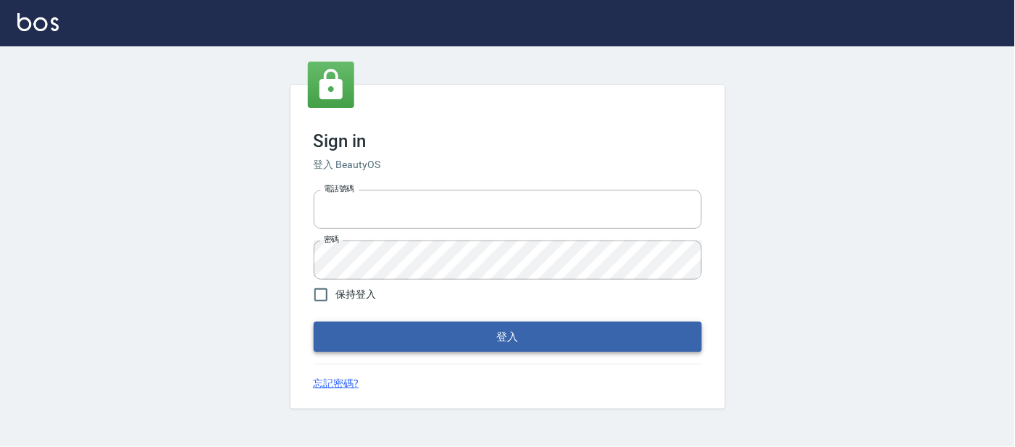
type input "25866822"
click at [404, 345] on button "登入" at bounding box center [508, 337] width 388 height 30
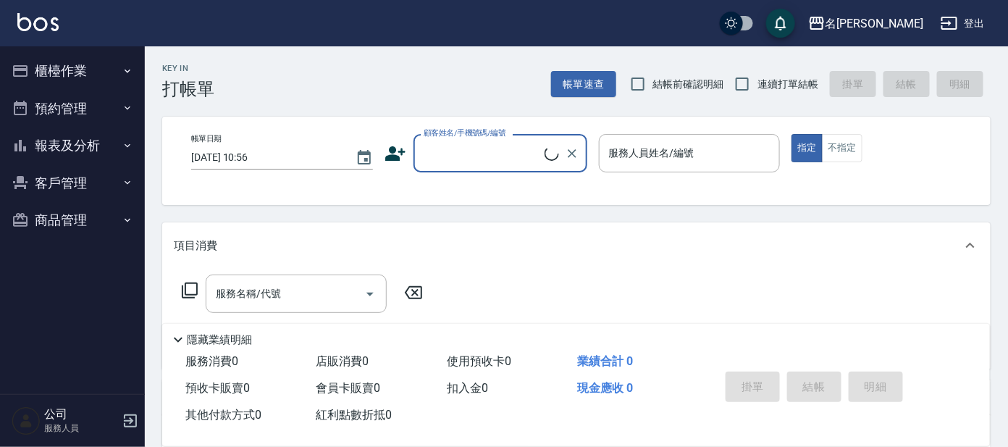
click at [93, 69] on button "櫃檯作業" at bounding box center [72, 71] width 133 height 38
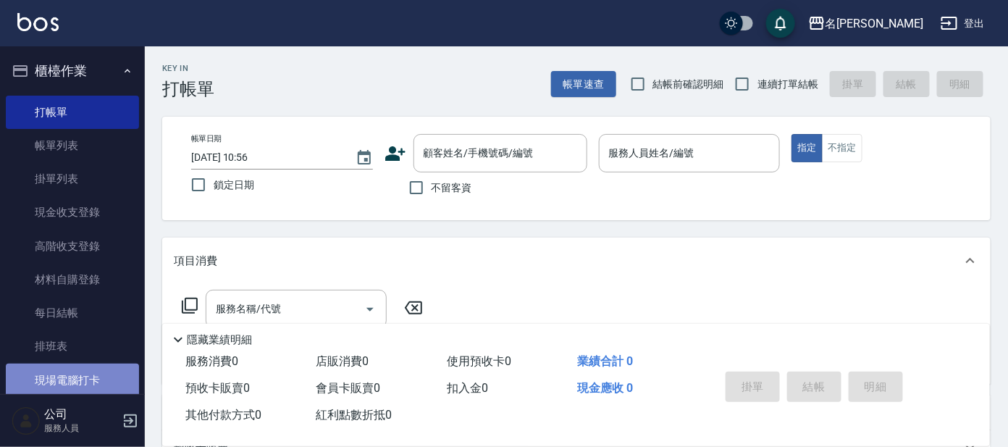
click at [82, 374] on link "現場電腦打卡" at bounding box center [72, 380] width 133 height 33
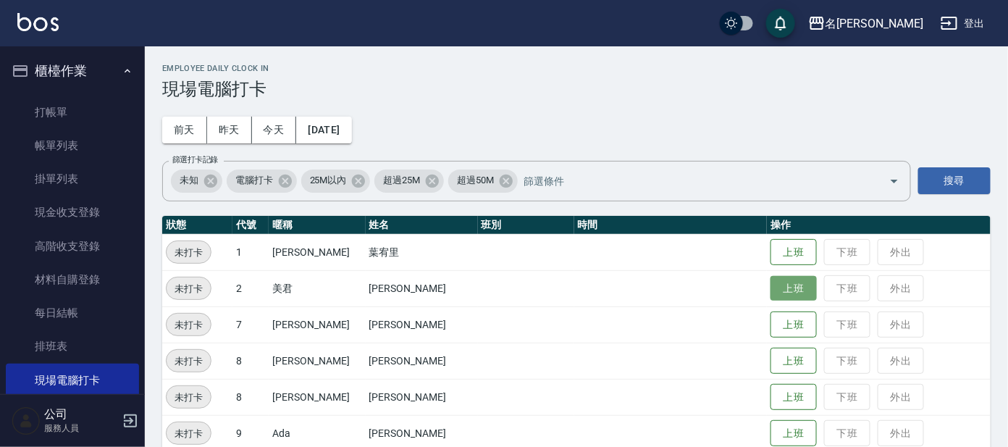
click at [771, 285] on button "上班" at bounding box center [794, 288] width 46 height 25
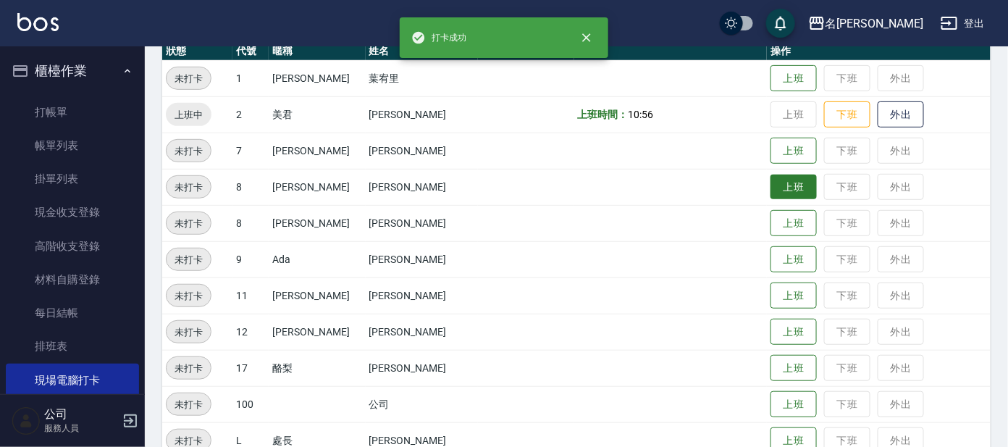
scroll to position [180, 0]
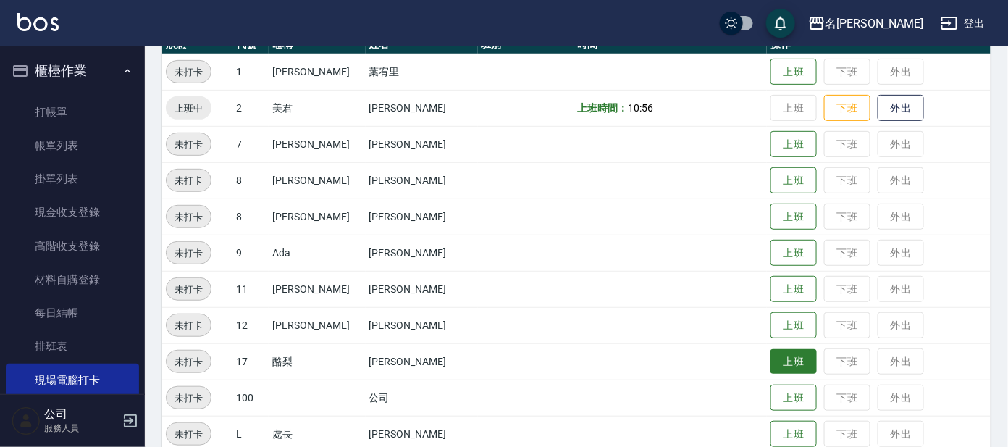
click at [771, 357] on button "上班" at bounding box center [794, 361] width 46 height 25
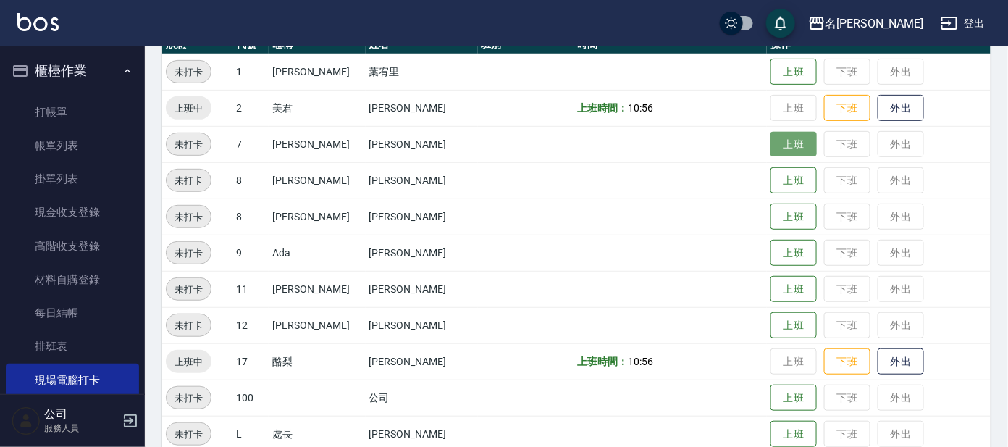
click at [788, 146] on button "上班" at bounding box center [794, 144] width 46 height 25
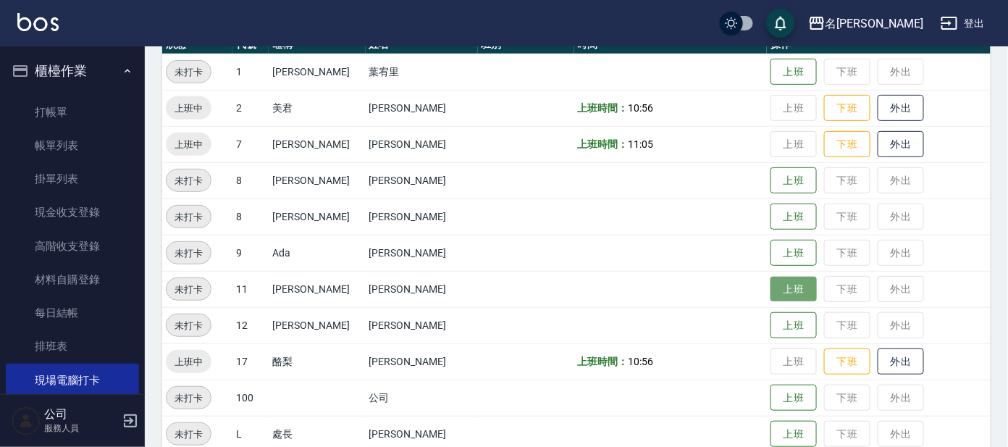
click at [784, 288] on button "上班" at bounding box center [794, 289] width 46 height 25
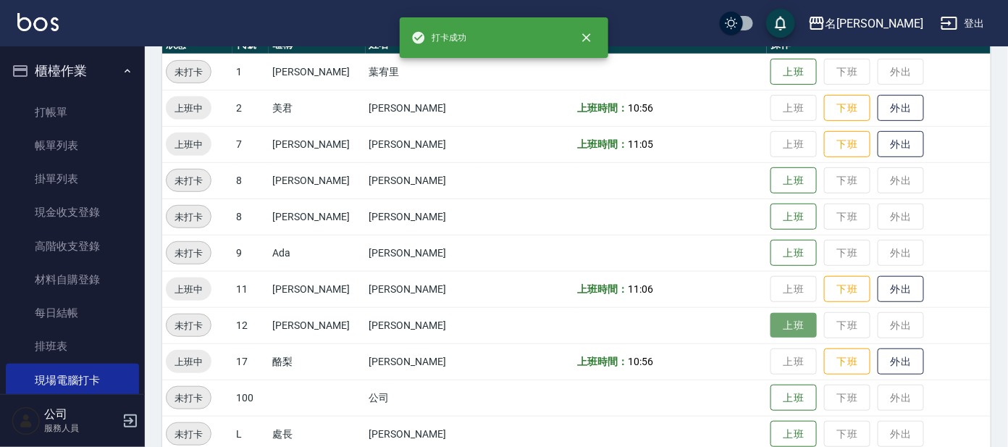
click at [771, 321] on button "上班" at bounding box center [794, 325] width 46 height 25
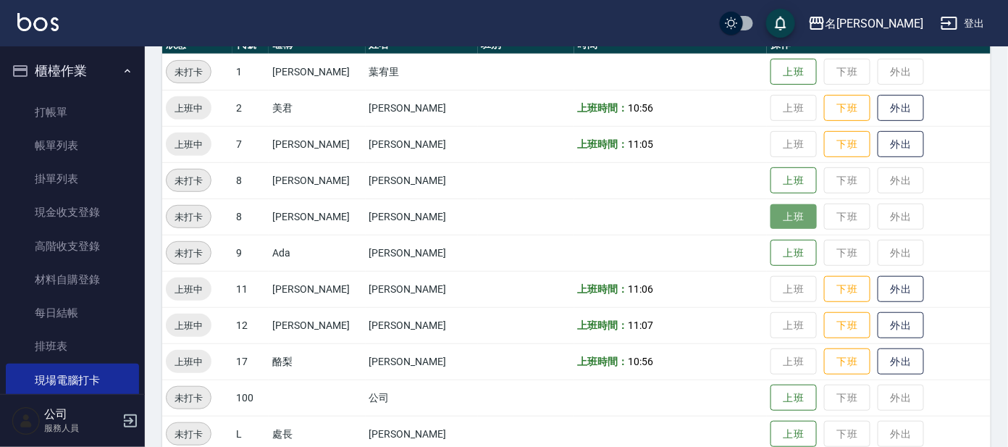
click at [771, 220] on button "上班" at bounding box center [794, 216] width 46 height 25
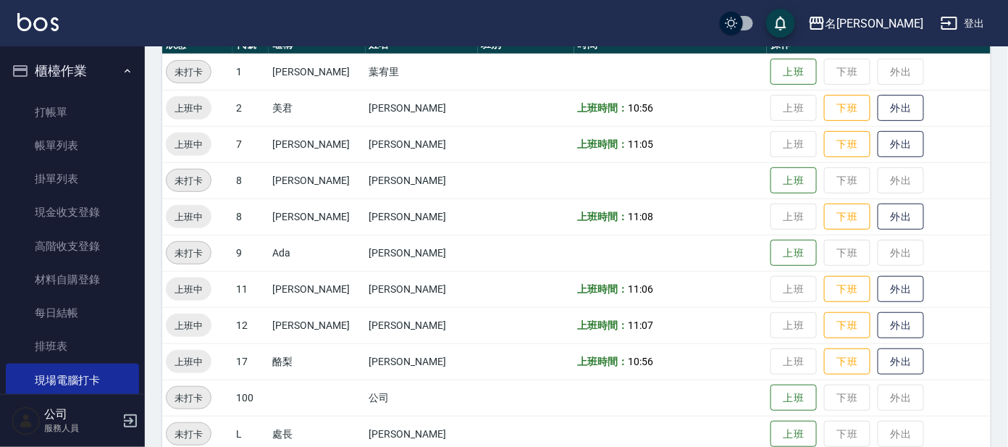
scroll to position [188, 0]
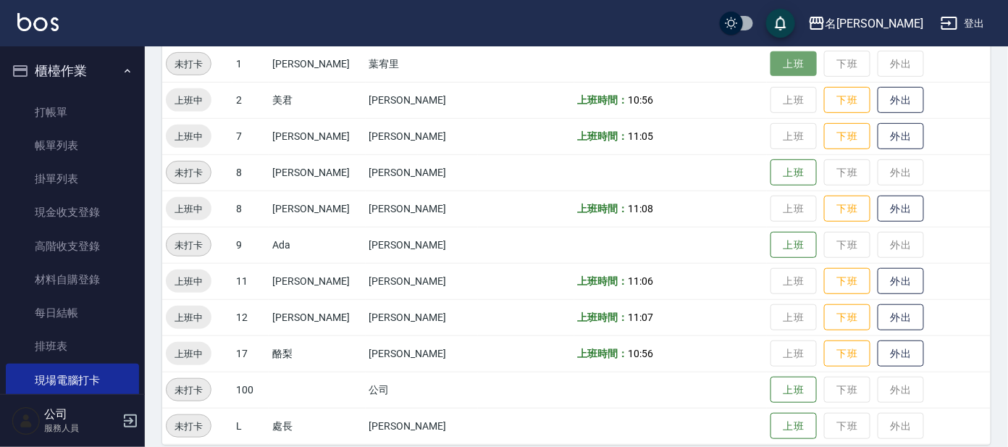
click at [782, 69] on button "上班" at bounding box center [794, 63] width 46 height 25
click at [785, 62] on td "上班 下班 外出" at bounding box center [879, 64] width 224 height 36
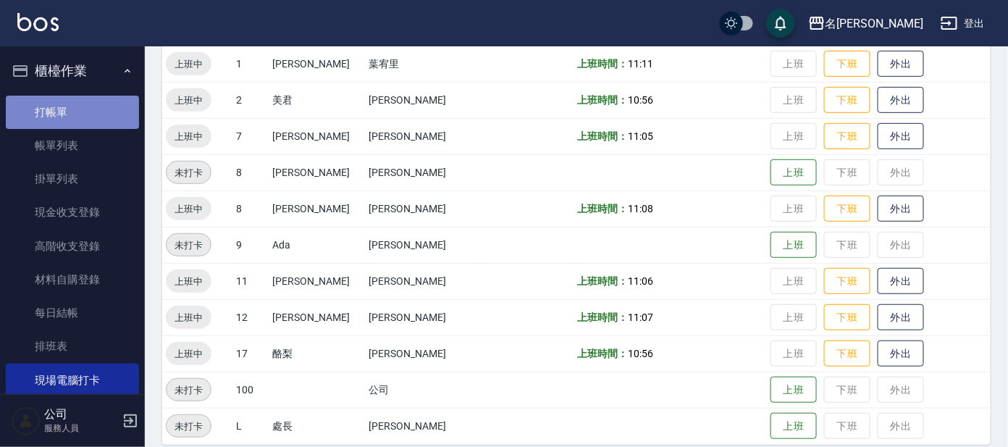
click at [73, 101] on link "打帳單" at bounding box center [72, 112] width 133 height 33
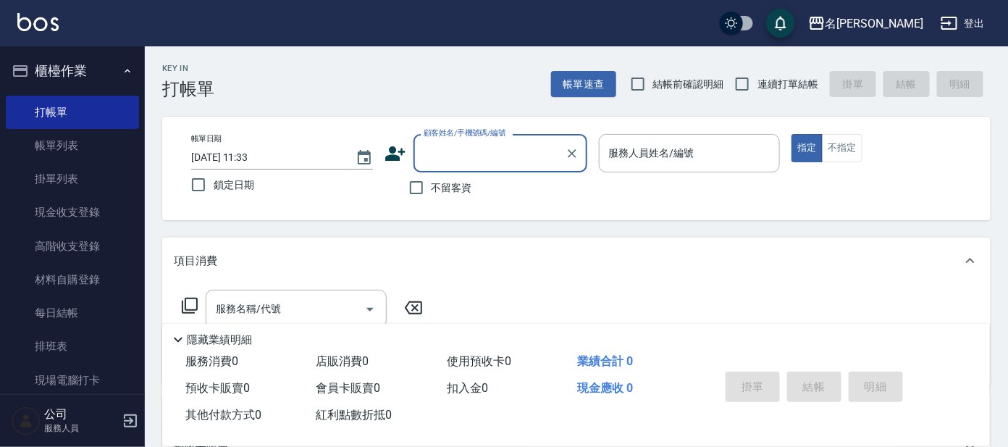
drag, startPoint x: 468, startPoint y: 157, endPoint x: 480, endPoint y: 156, distance: 12.3
click at [469, 158] on input "顧客姓名/手機號碼/編號" at bounding box center [489, 153] width 139 height 25
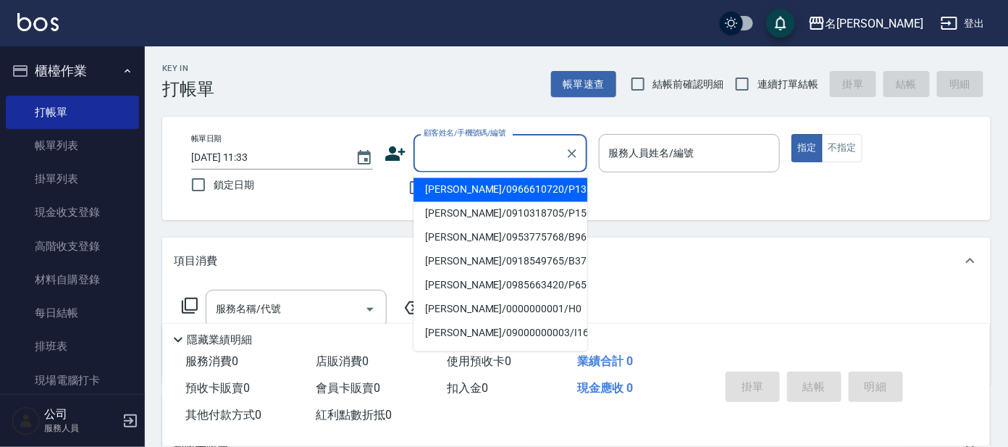
click at [774, 85] on span "連續打單結帳" at bounding box center [788, 84] width 61 height 15
click at [758, 85] on input "連續打單結帳" at bounding box center [742, 84] width 30 height 30
checkbox input "true"
click at [451, 148] on input "顧客姓名/手機號碼/編號" at bounding box center [489, 153] width 139 height 25
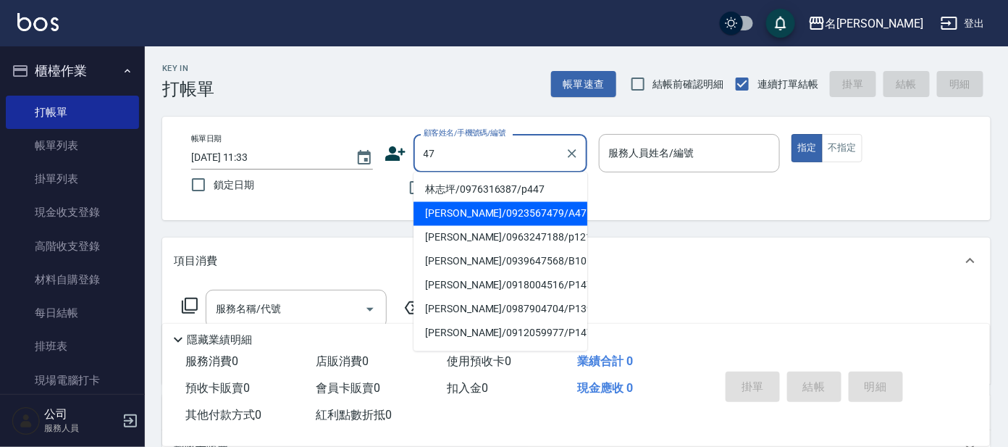
type input "[PERSON_NAME]/0923567479/A47"
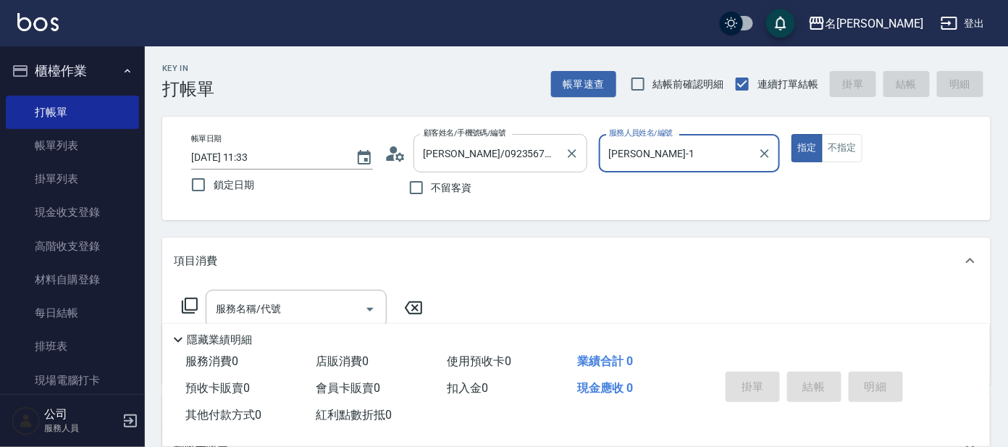
type input "[PERSON_NAME]-1"
click at [792, 134] on button "指定" at bounding box center [807, 148] width 31 height 28
type button "true"
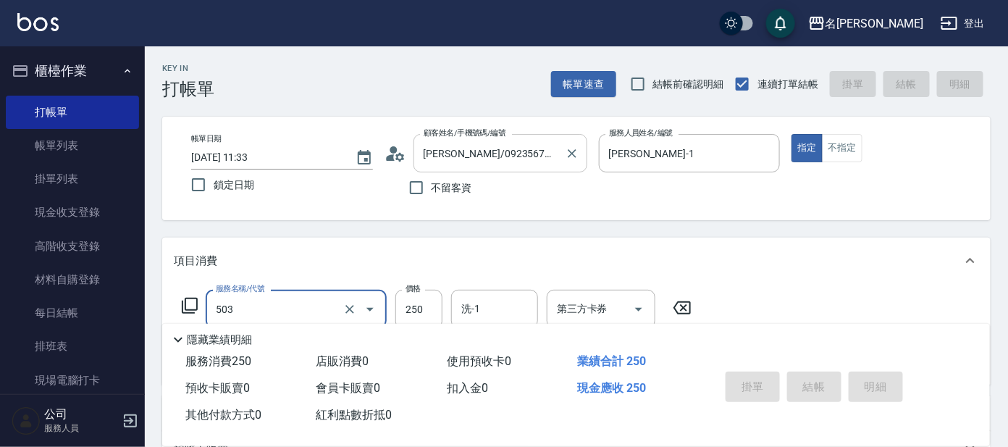
type input "503"
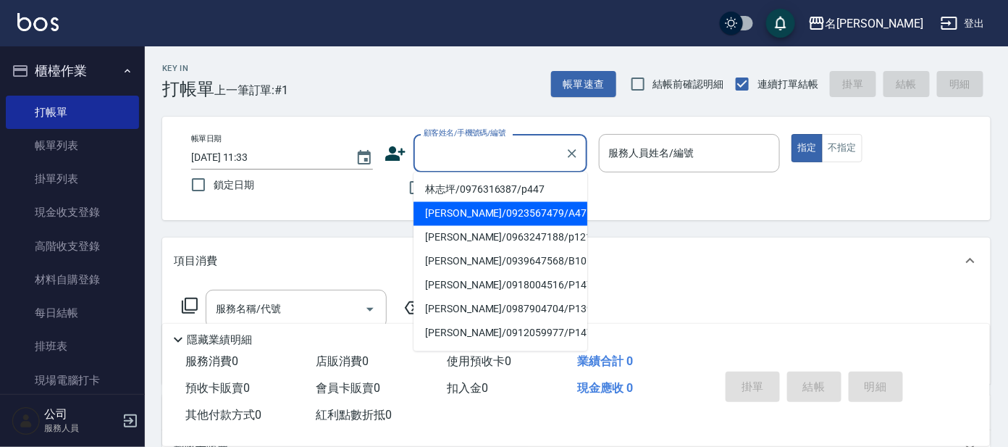
type input "[PERSON_NAME]/0923567479/A47"
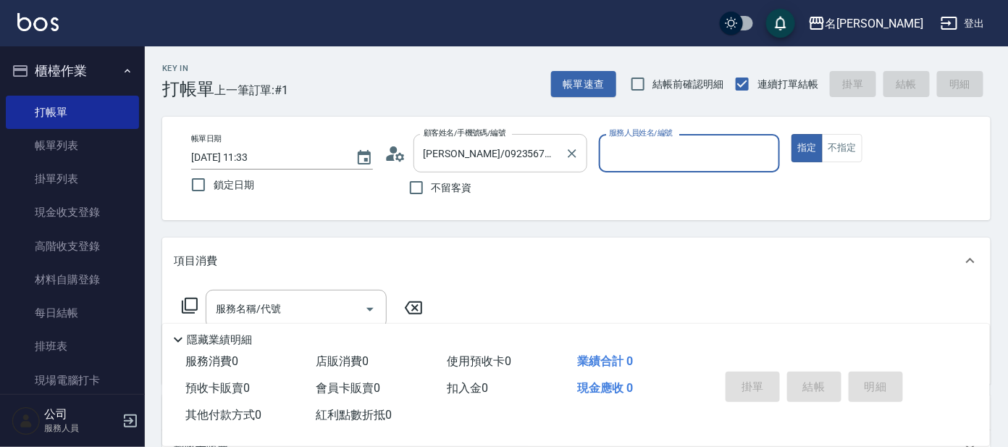
type input "[PERSON_NAME]-1"
click at [792, 134] on button "指定" at bounding box center [807, 148] width 31 height 28
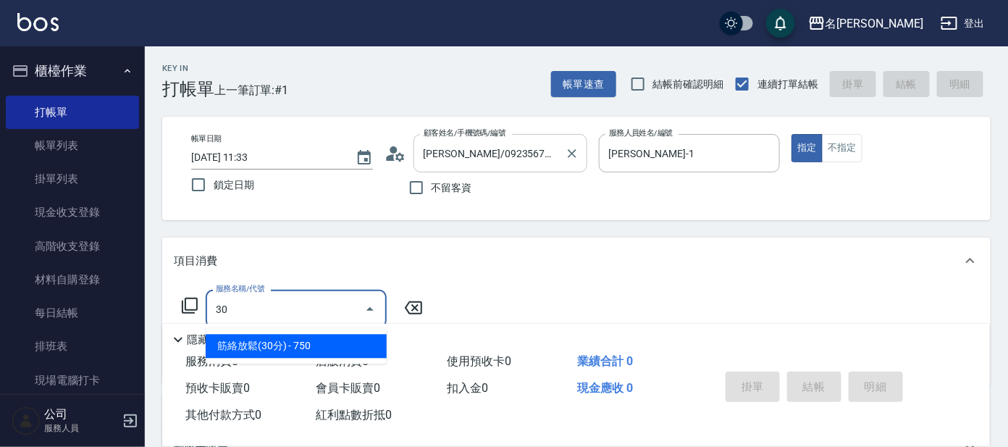
type input "3"
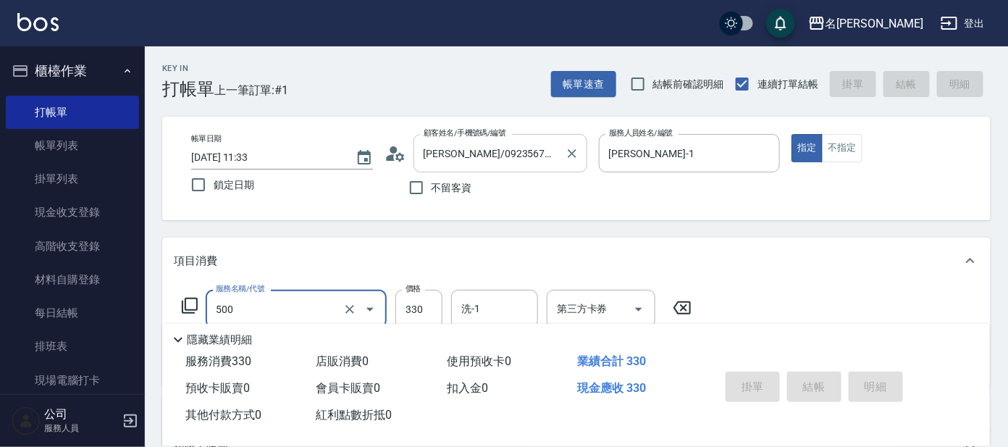
type input "500"
type input "[DATE] 11:34"
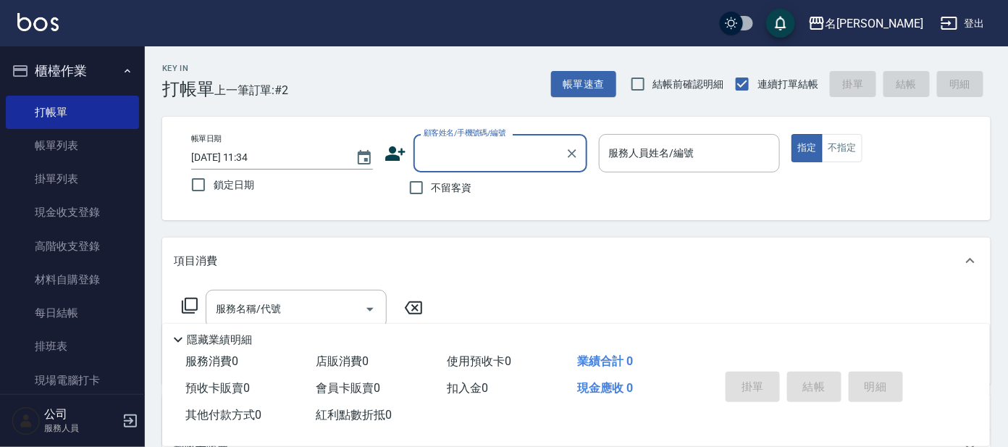
click at [456, 149] on input "顧客姓名/手機號碼/編號" at bounding box center [489, 153] width 139 height 25
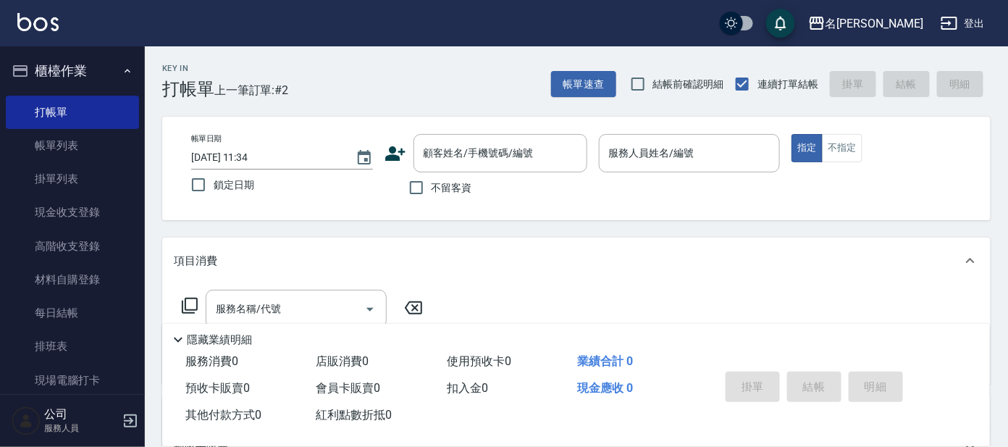
drag, startPoint x: 356, startPoint y: 73, endPoint x: 326, endPoint y: 23, distance: 58.5
click at [355, 71] on div "Key In 打帳單 上一筆訂單:#2 帳單速查 結帳前確認明細 連續打單結帳 掛單 結帳 明細" at bounding box center [568, 72] width 846 height 53
